Goal: Task Accomplishment & Management: Manage account settings

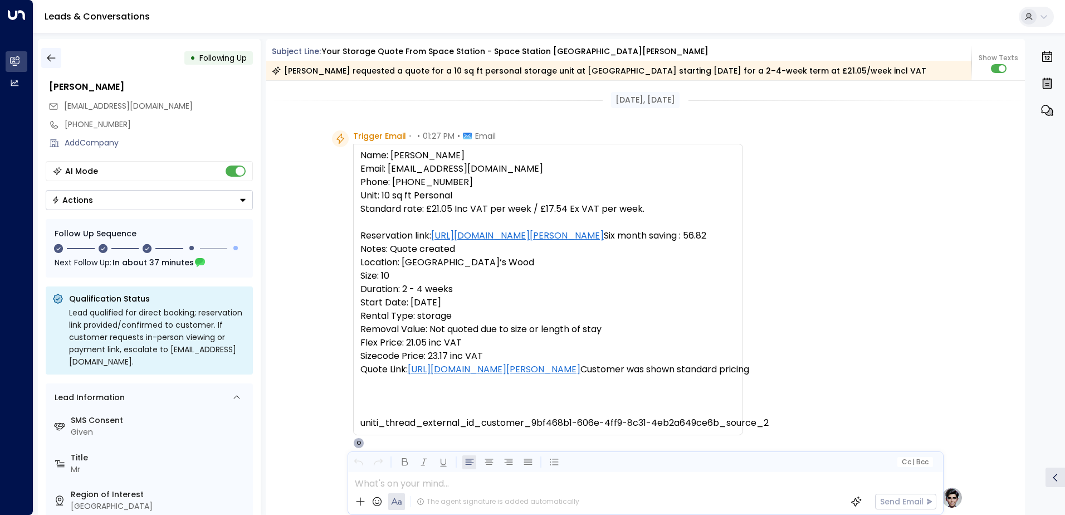
click at [55, 57] on icon "button" at bounding box center [51, 57] width 11 height 11
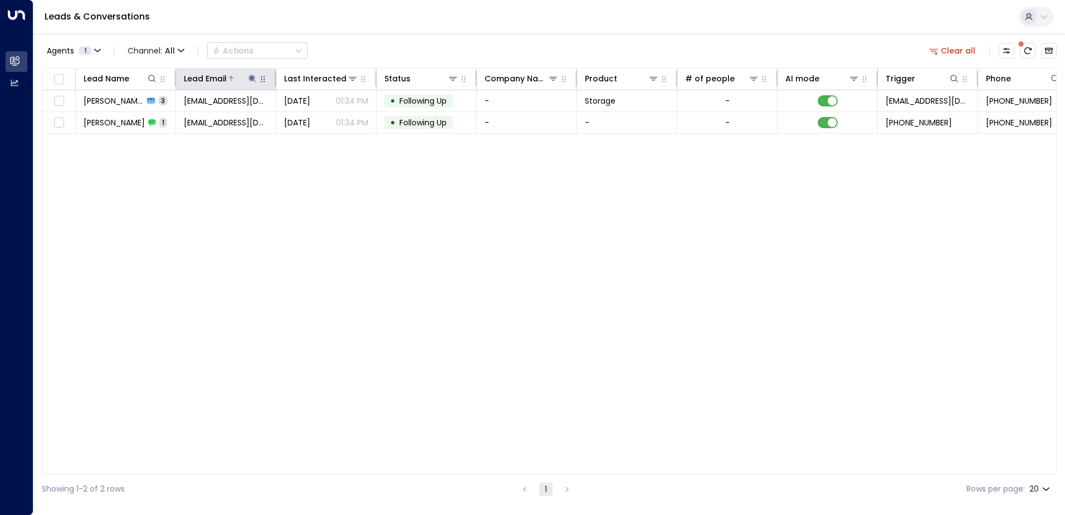
click at [254, 77] on icon at bounding box center [252, 78] width 9 height 9
click at [321, 117] on icon "button" at bounding box center [322, 118] width 7 height 7
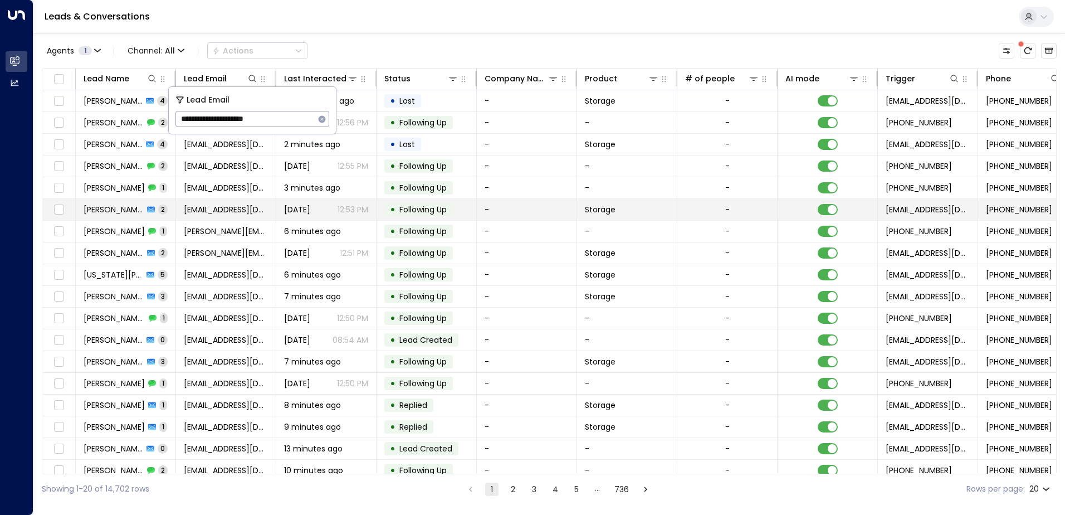
type input "**********"
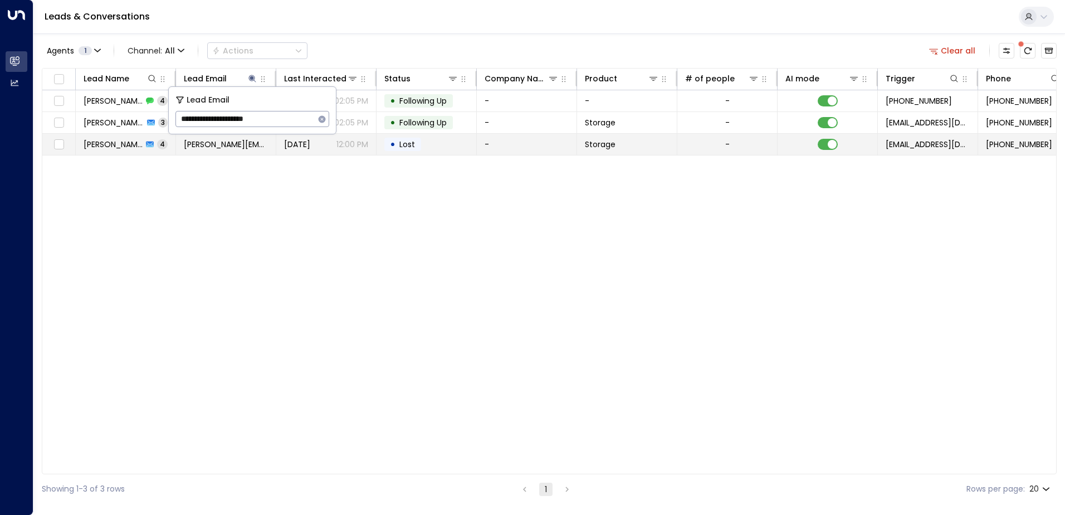
click at [435, 144] on td "• Lost" at bounding box center [426, 144] width 100 height 21
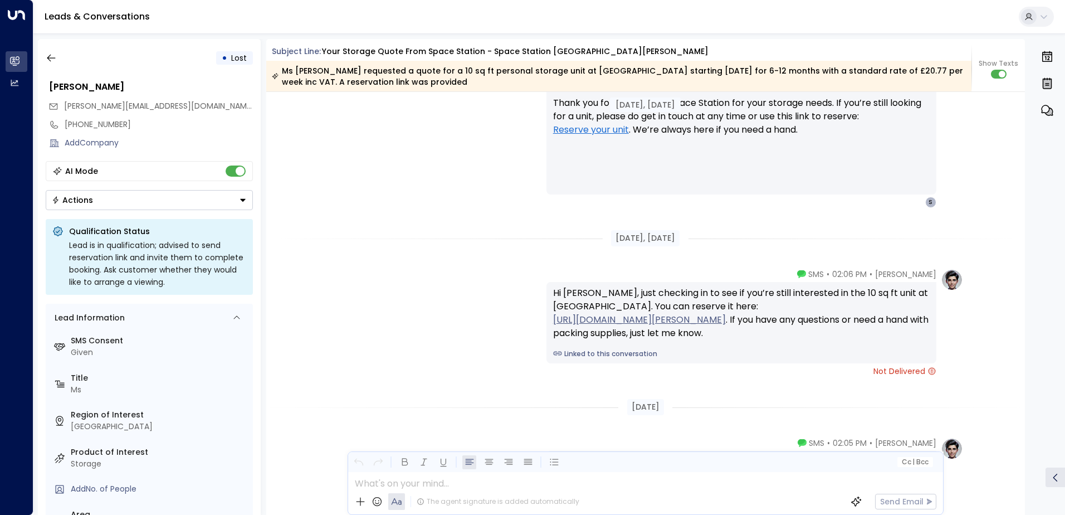
scroll to position [1909, 0]
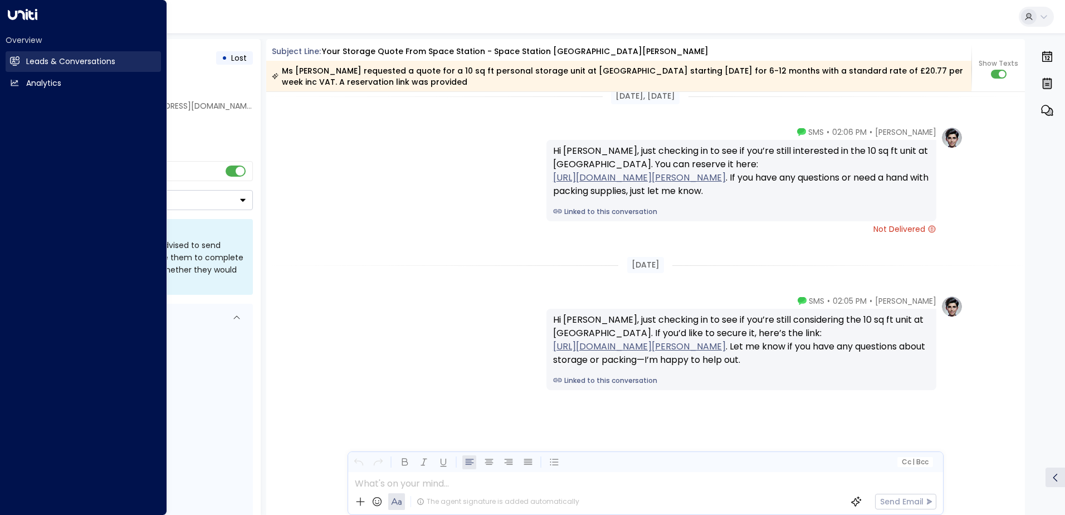
click at [72, 56] on h2 "Leads & Conversations" at bounding box center [70, 62] width 89 height 12
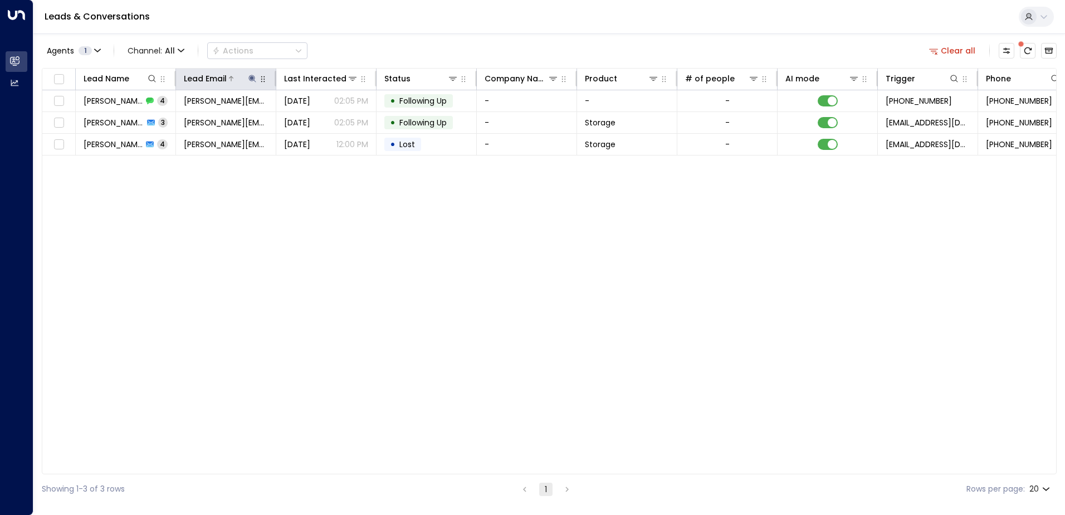
click at [252, 74] on icon at bounding box center [252, 78] width 9 height 9
click at [323, 118] on icon "button" at bounding box center [321, 119] width 9 height 9
click at [231, 116] on input "text" at bounding box center [252, 119] width 154 height 21
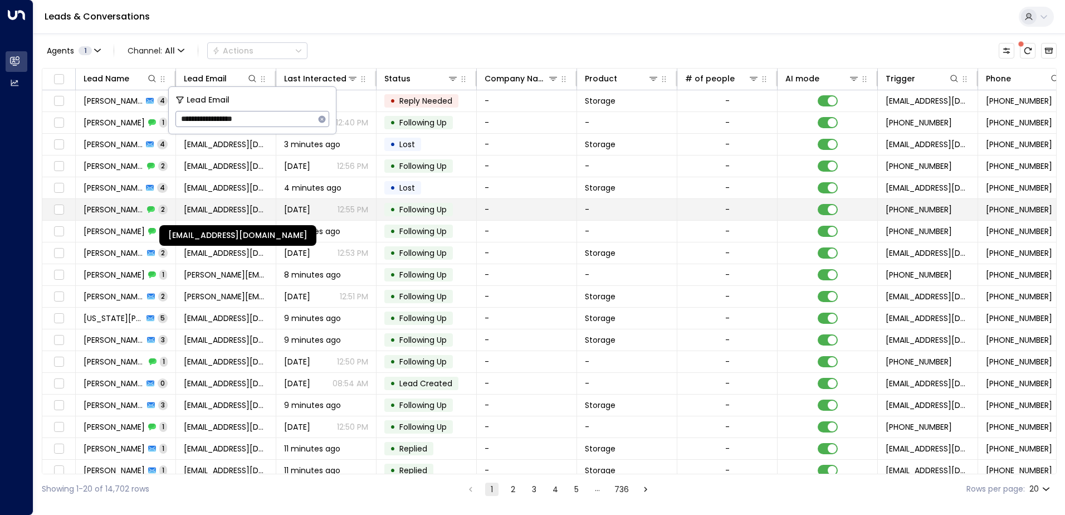
type input "**********"
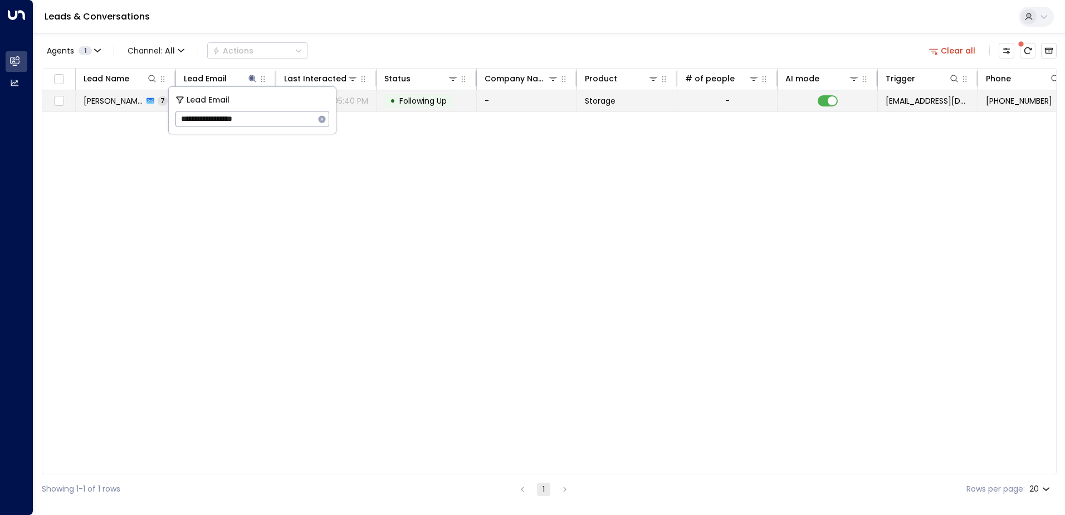
click at [401, 108] on td "• Following Up" at bounding box center [426, 100] width 100 height 21
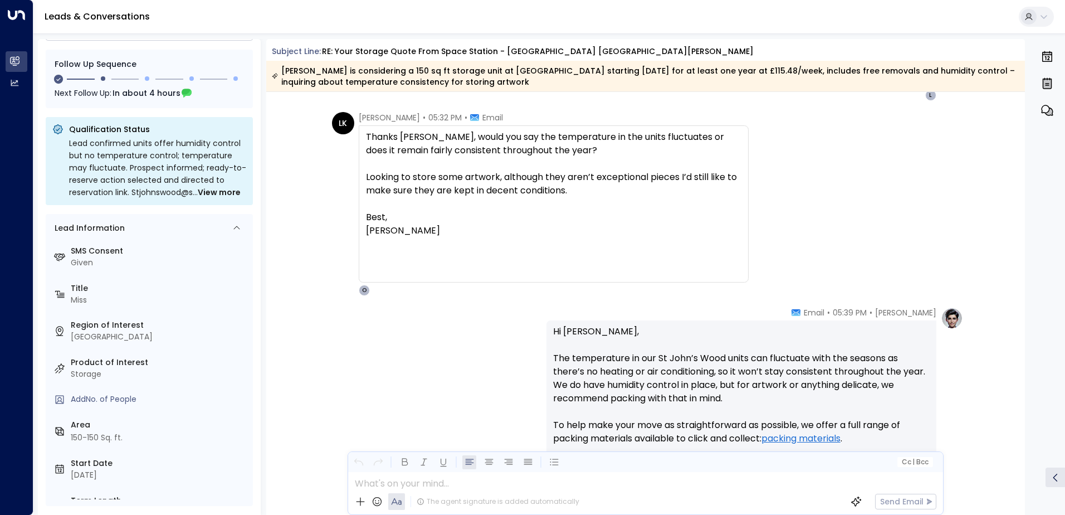
scroll to position [1953, 0]
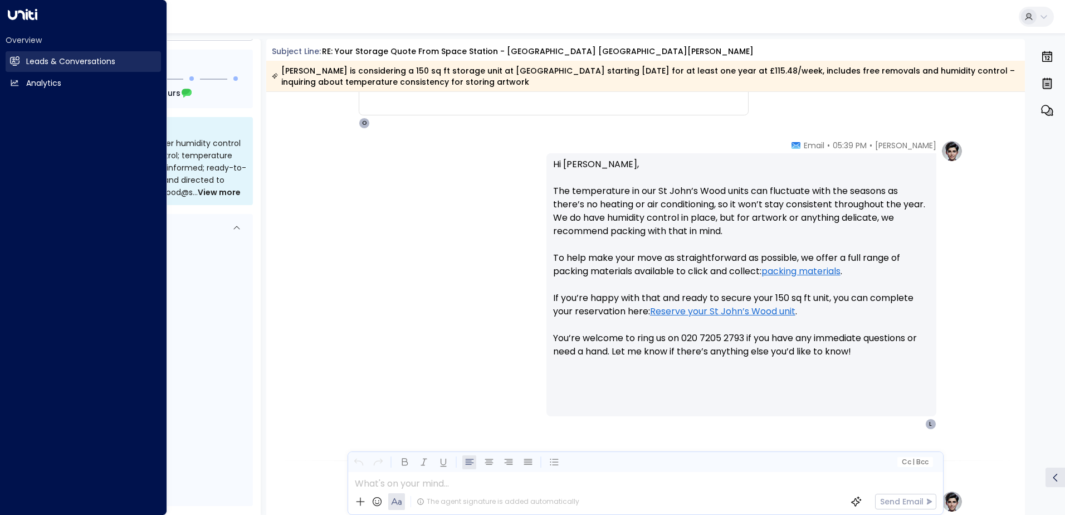
drag, startPoint x: 19, startPoint y: 60, endPoint x: 68, endPoint y: 60, distance: 49.0
click at [21, 60] on link "Leads & Conversations Leads & Conversations" at bounding box center [83, 61] width 155 height 21
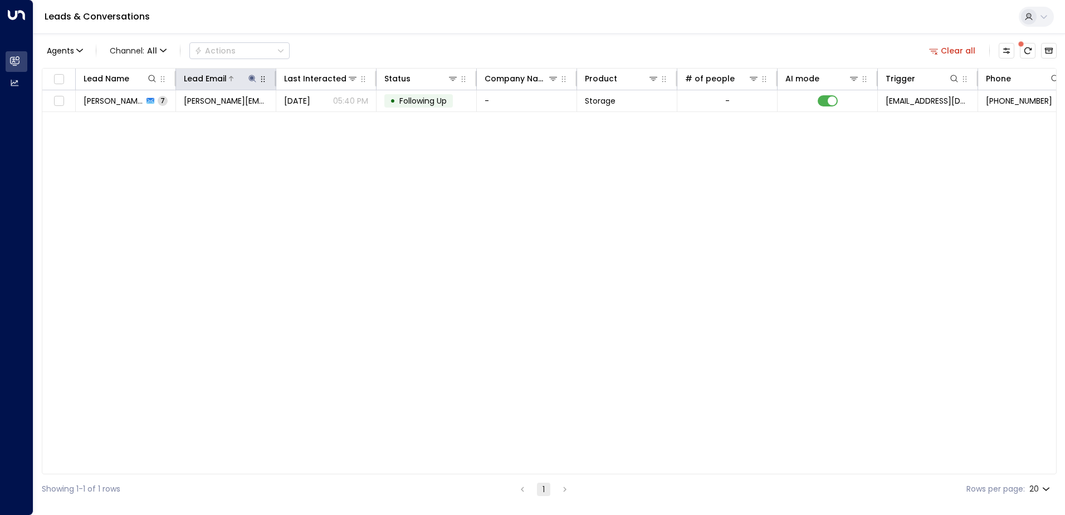
click at [247, 77] on button at bounding box center [252, 78] width 11 height 11
drag, startPoint x: 325, startPoint y: 119, endPoint x: 289, endPoint y: 116, distance: 36.3
click at [323, 119] on icon "button" at bounding box center [322, 118] width 7 height 7
click at [226, 119] on input "text" at bounding box center [252, 119] width 154 height 21
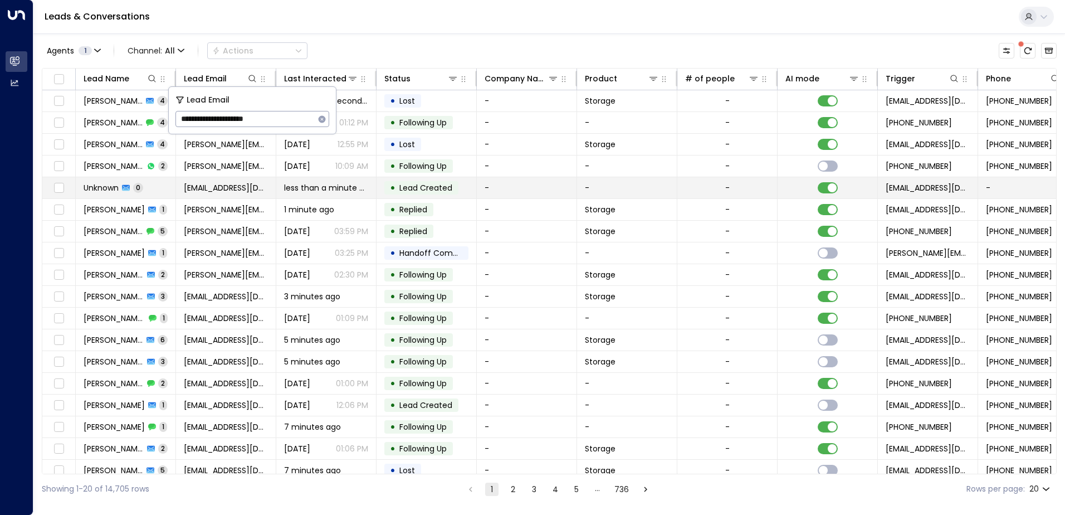
type input "**********"
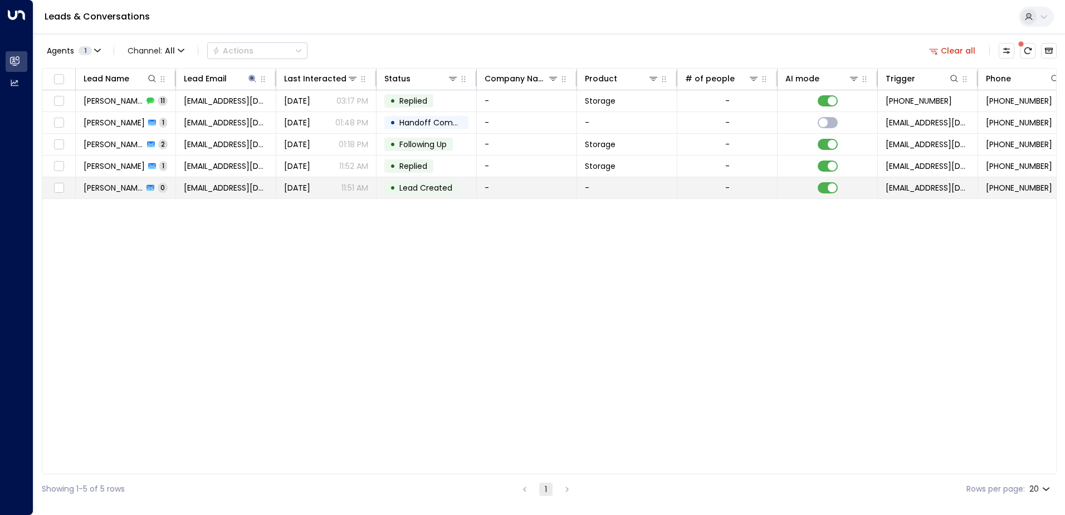
click at [517, 192] on td "-" at bounding box center [527, 187] width 100 height 21
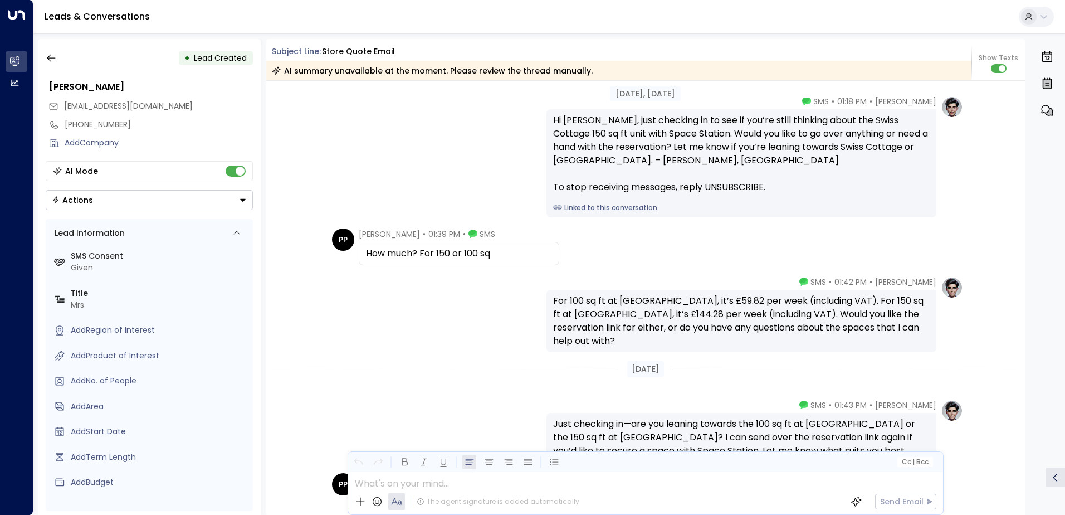
scroll to position [663, 0]
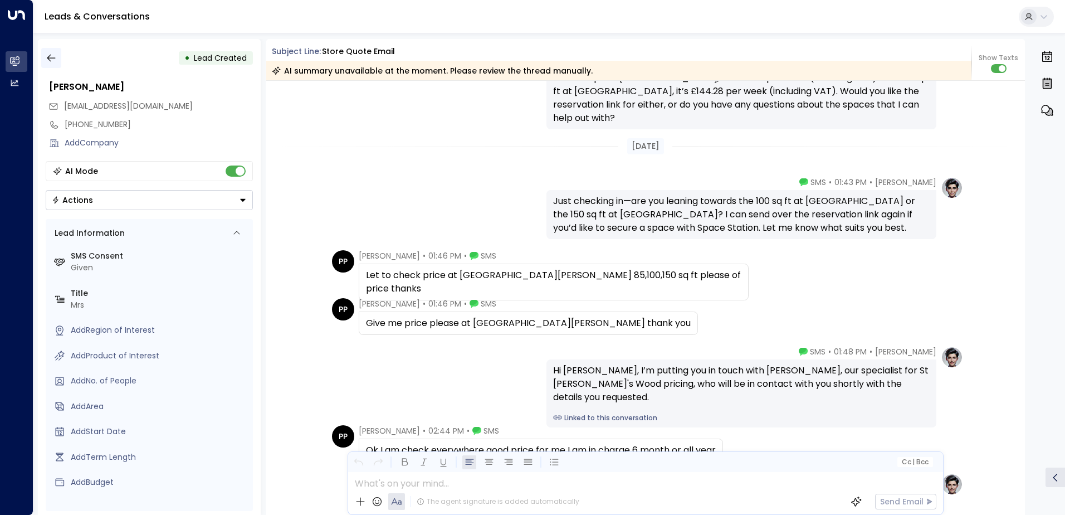
click at [50, 55] on icon "button" at bounding box center [51, 58] width 8 height 7
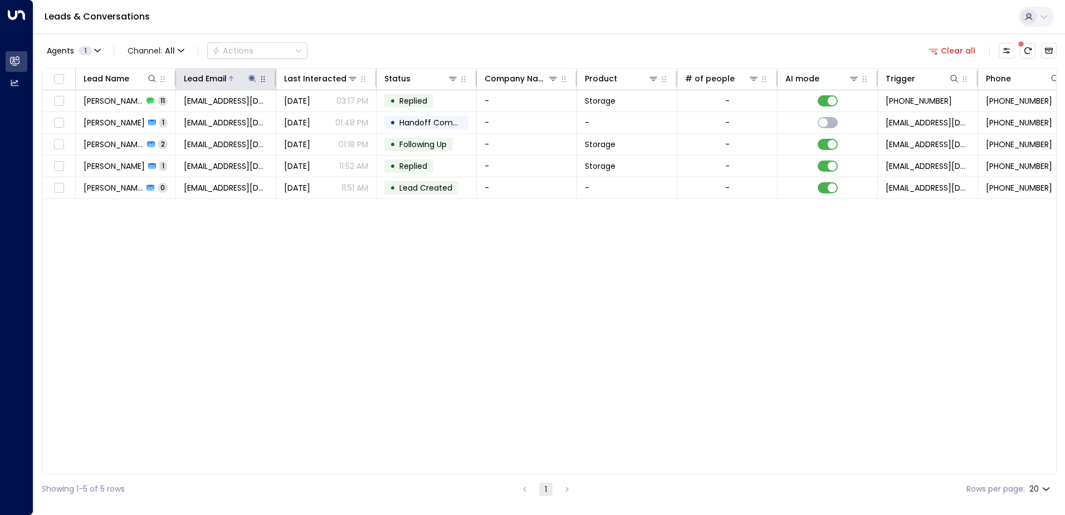
click at [248, 75] on icon at bounding box center [252, 78] width 9 height 9
click at [323, 116] on icon "button" at bounding box center [322, 118] width 7 height 7
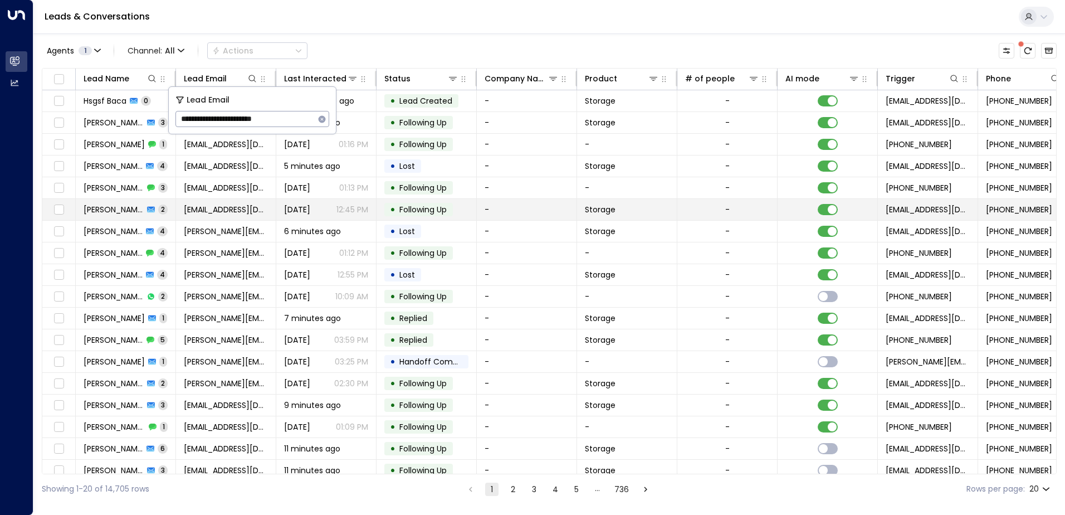
type input "**********"
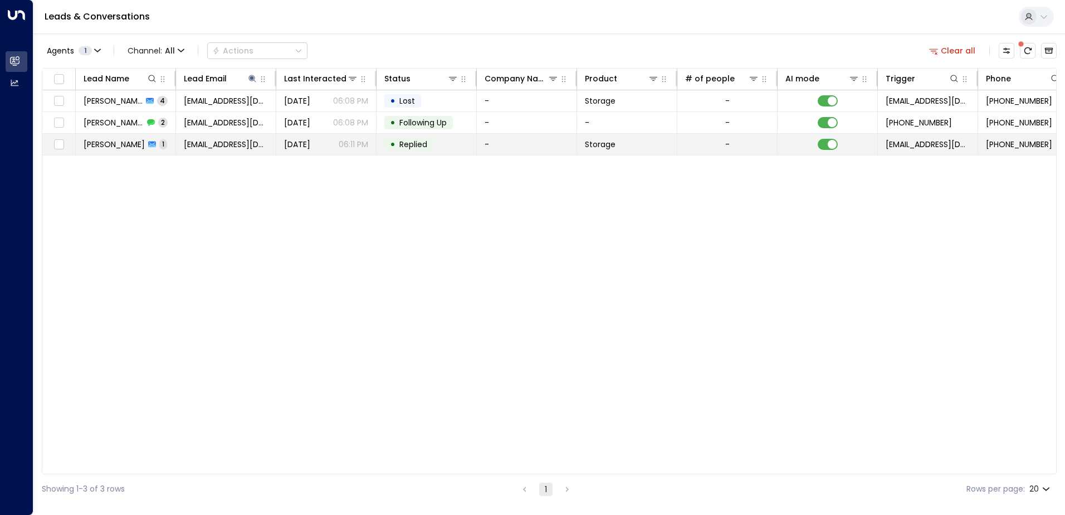
click at [442, 150] on td "• Replied" at bounding box center [426, 144] width 100 height 21
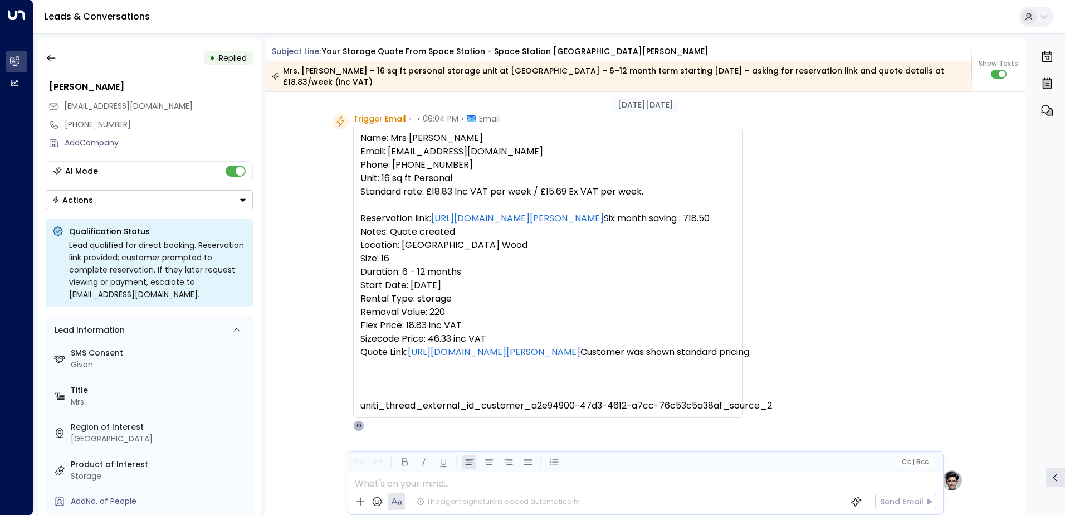
scroll to position [7, 0]
